Goal: Information Seeking & Learning: Understand process/instructions

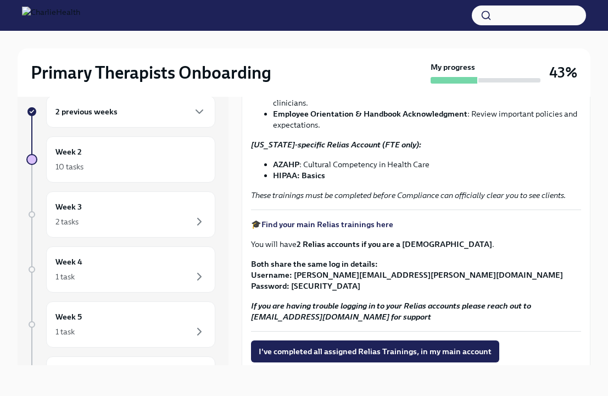
scroll to position [133, 0]
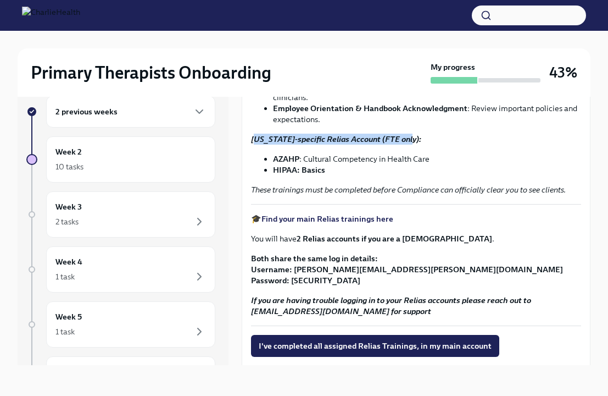
drag, startPoint x: 256, startPoint y: 136, endPoint x: 406, endPoint y: 141, distance: 150.1
click at [406, 141] on p "[US_STATE]-specific Relias Account (FTE only):" at bounding box center [416, 139] width 330 height 11
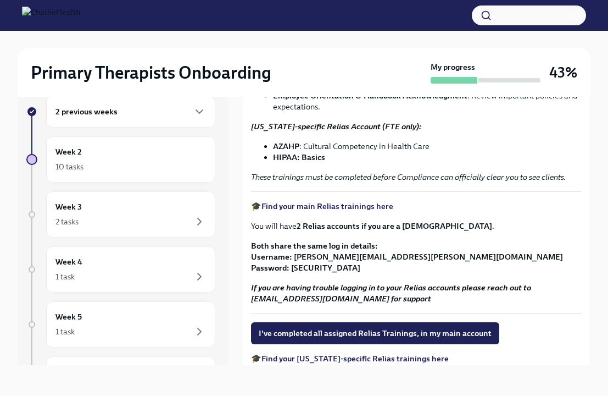
scroll to position [148, 0]
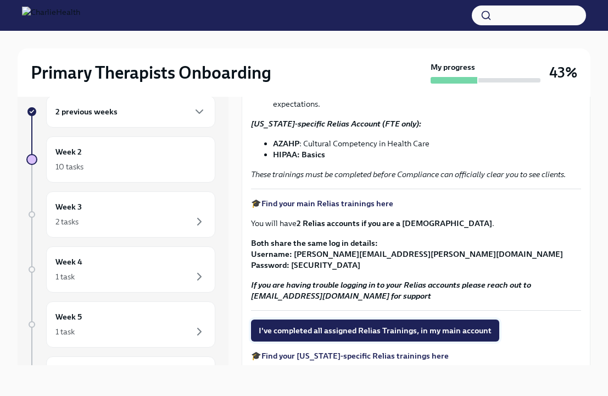
click at [342, 333] on span "I've completed all assigned Relias Trainings, in my main account" at bounding box center [375, 330] width 233 height 11
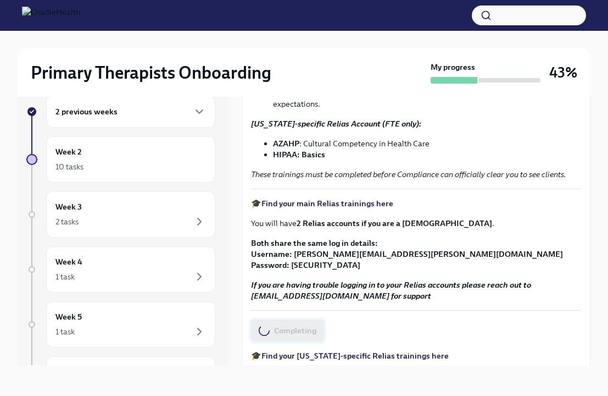
scroll to position [220, 0]
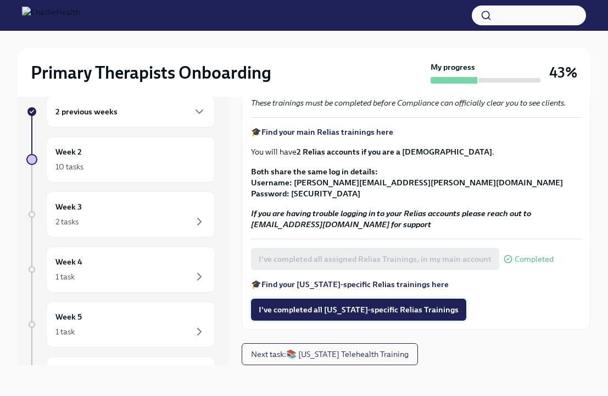
click at [401, 319] on button "I've completed all [US_STATE]-specific Relias Trainings" at bounding box center [358, 309] width 215 height 22
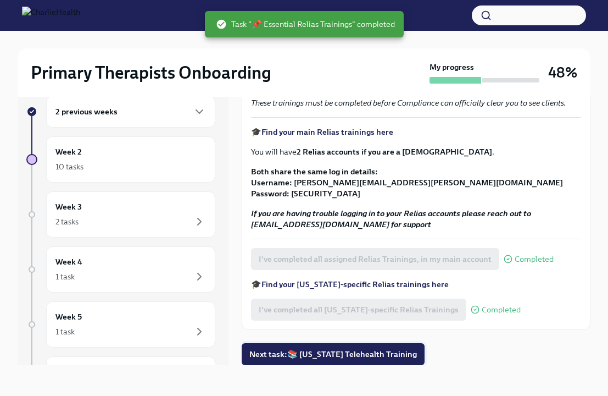
click at [357, 362] on button "Next task : 📚 [US_STATE] Telehealth Training" at bounding box center [333, 354] width 183 height 22
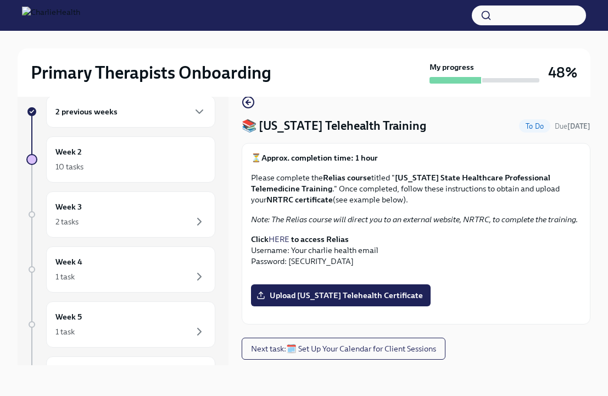
click at [282, 240] on link "HERE" at bounding box center [279, 239] width 21 height 10
click at [305, 354] on span "Next task : 🗓️ Set Up Your Calendar for Client Sessions" at bounding box center [343, 348] width 185 height 11
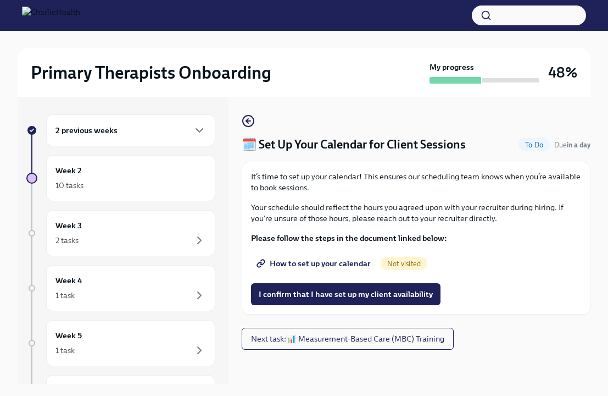
click at [337, 264] on span "How to set up your calendar" at bounding box center [315, 263] width 112 height 11
click at [339, 297] on span "I confirm that I have set up my client availability" at bounding box center [346, 293] width 174 height 11
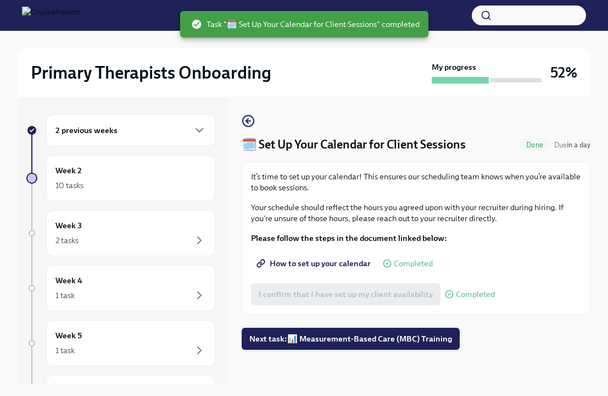
click at [380, 337] on span "Next task : 📊 Measurement-Based Care (MBC) Training" at bounding box center [350, 338] width 203 height 11
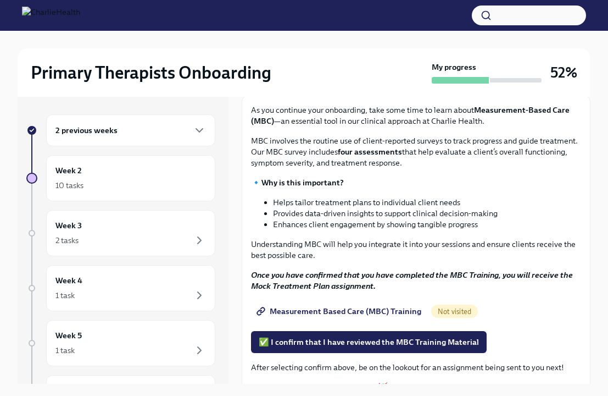
scroll to position [67, 0]
click at [330, 314] on span "Measurement Based Care (MBC) Training" at bounding box center [340, 310] width 163 height 11
